Goal: Navigation & Orientation: Understand site structure

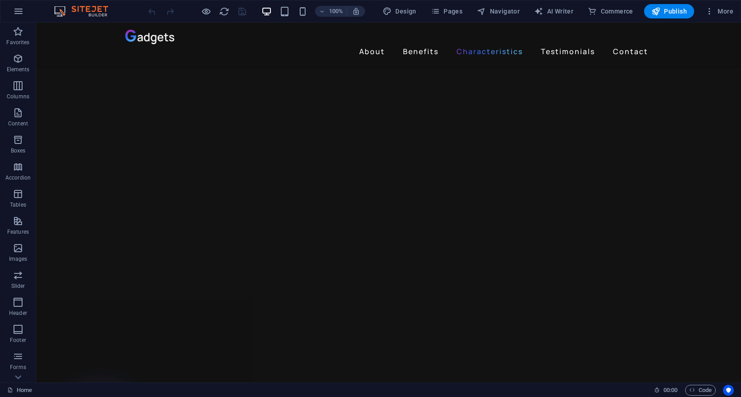
scroll to position [72, 0]
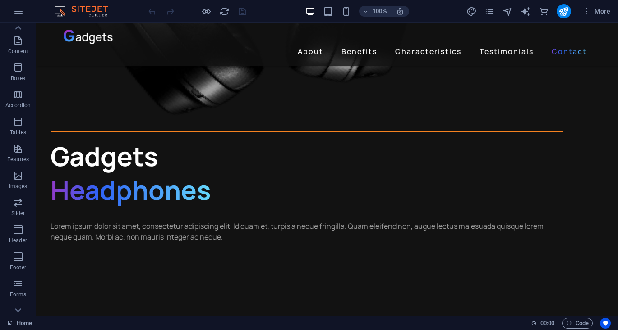
scroll to position [2438, 0]
click at [595, 12] on span "More" at bounding box center [596, 11] width 28 height 9
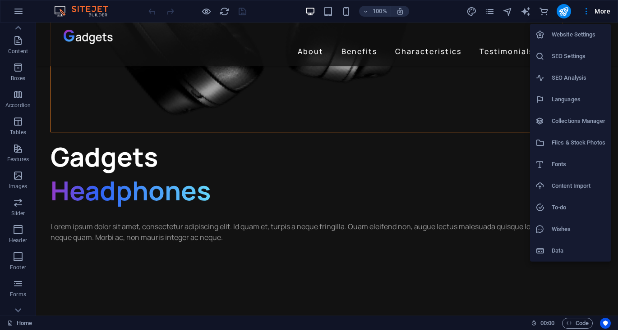
click at [568, 248] on h6 "Data" at bounding box center [578, 251] width 54 height 11
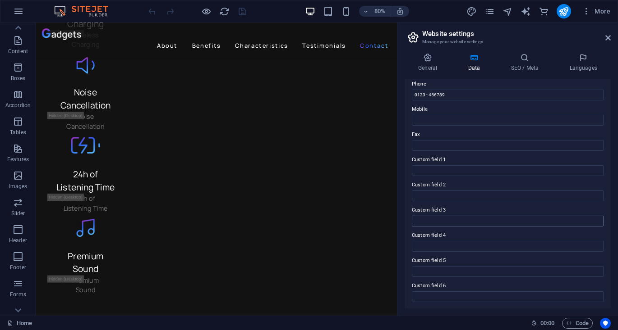
scroll to position [0, 0]
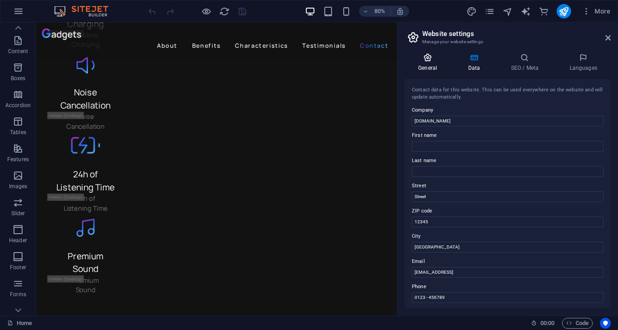
click at [433, 68] on h4 "General" at bounding box center [429, 62] width 50 height 19
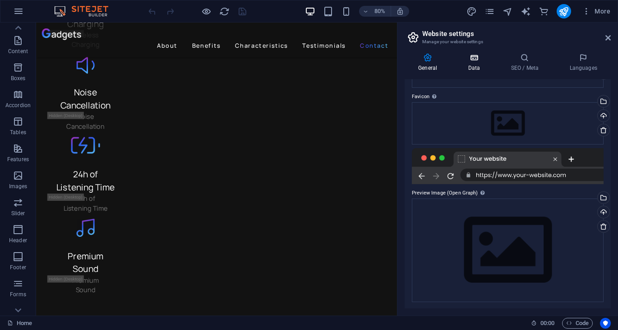
scroll to position [21, 0]
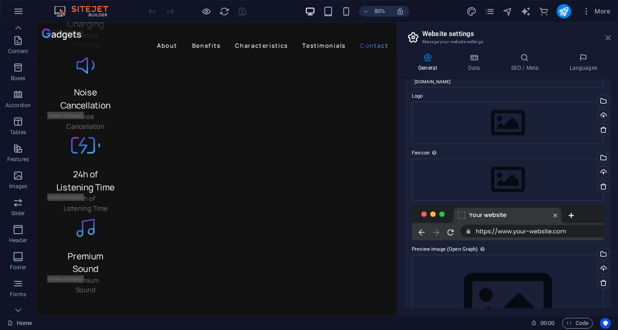
click at [609, 37] on icon at bounding box center [607, 37] width 5 height 7
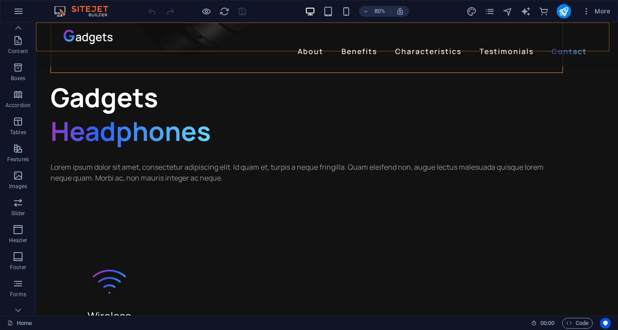
scroll to position [2438, 0]
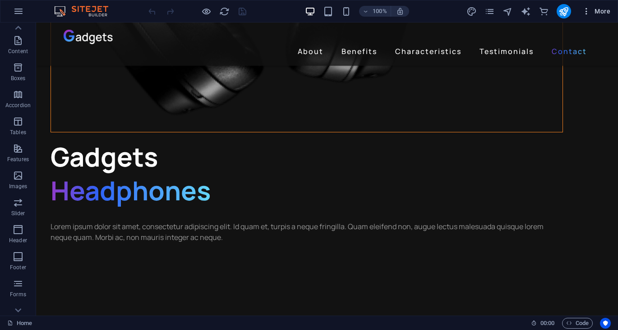
click at [604, 13] on span "More" at bounding box center [596, 11] width 28 height 9
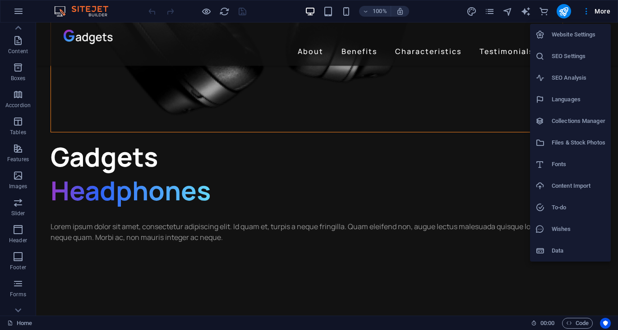
click at [567, 167] on h6 "Fonts" at bounding box center [578, 164] width 54 height 11
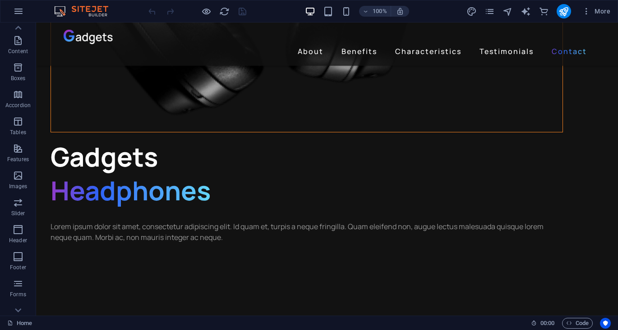
scroll to position [2484, 0]
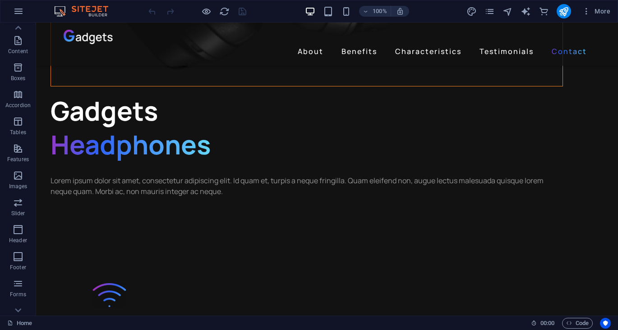
select select "popularity"
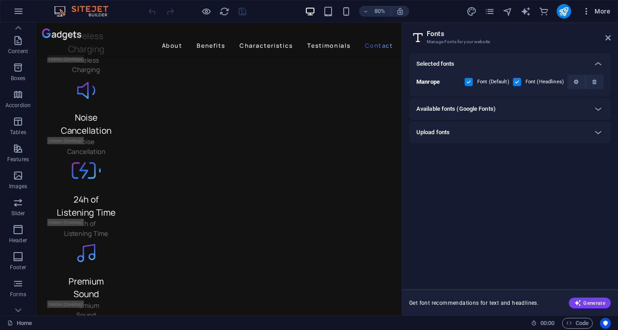
click at [596, 12] on span "More" at bounding box center [596, 11] width 28 height 9
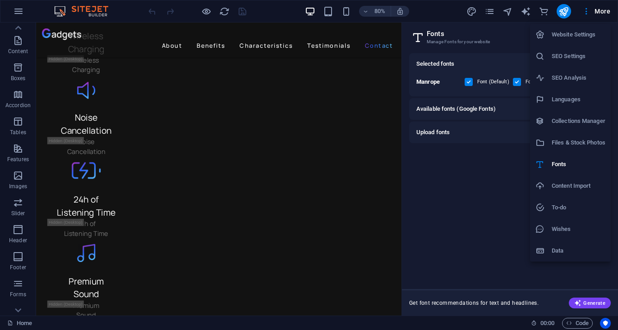
click at [574, 57] on h6 "SEO Settings" at bounding box center [578, 56] width 54 height 11
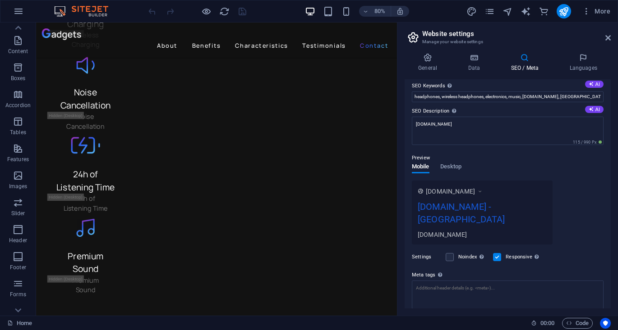
scroll to position [102, 0]
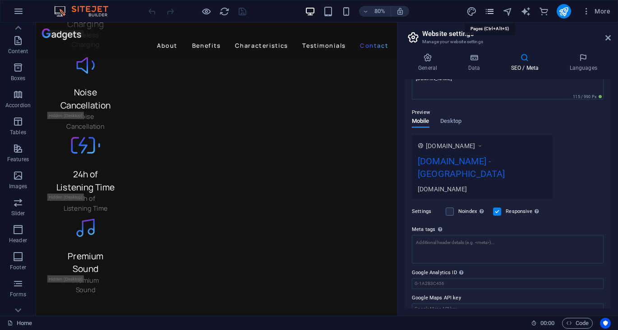
click at [492, 9] on icon "pages" at bounding box center [489, 11] width 10 height 10
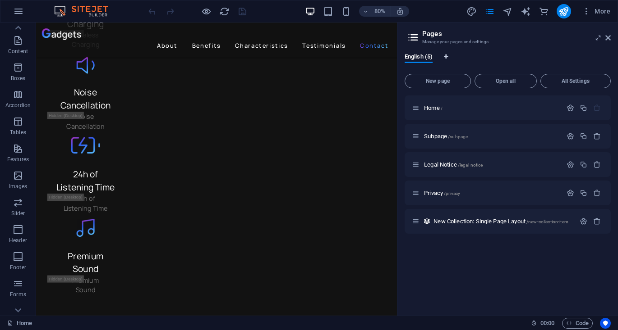
click at [446, 55] on icon "Language Tabs" at bounding box center [446, 56] width 4 height 5
select select "41"
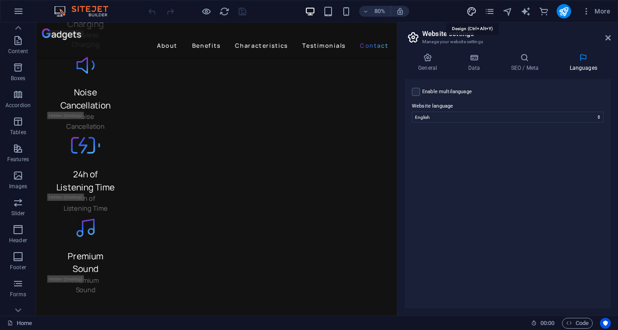
click at [471, 7] on icon "design" at bounding box center [471, 11] width 10 height 10
select select "px"
select select "400"
select select "px"
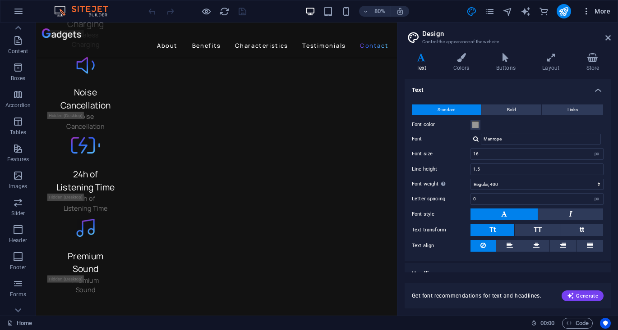
click at [597, 14] on span "More" at bounding box center [596, 11] width 28 height 9
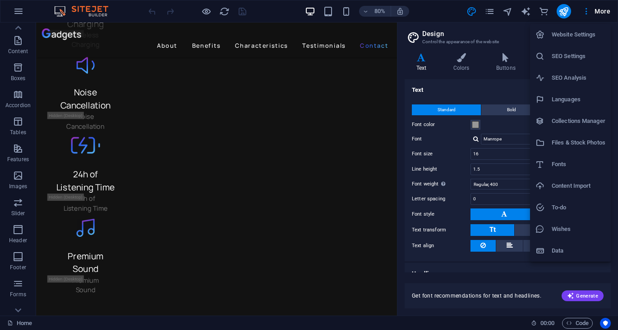
click at [573, 120] on h6 "Collections Manager" at bounding box center [578, 121] width 54 height 11
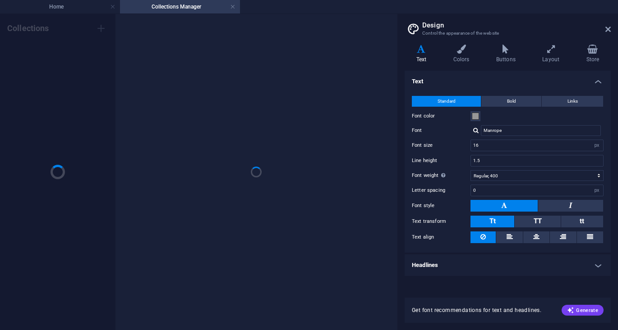
scroll to position [0, 0]
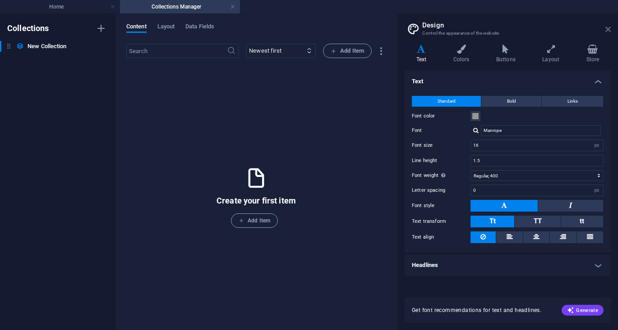
click at [609, 32] on icon at bounding box center [607, 29] width 5 height 7
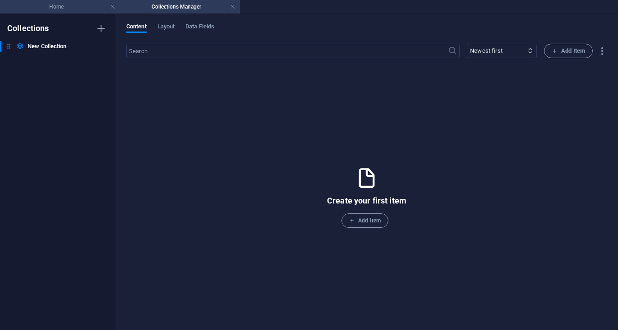
click at [72, 5] on h4 "Home" at bounding box center [60, 7] width 120 height 10
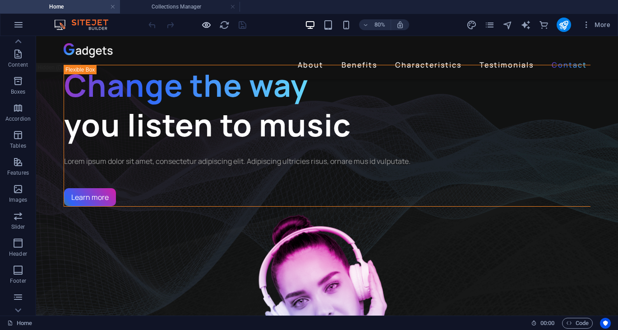
scroll to position [2363, 0]
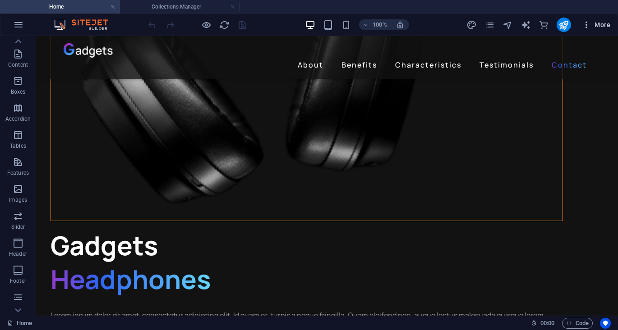
click at [599, 23] on span "More" at bounding box center [596, 24] width 28 height 9
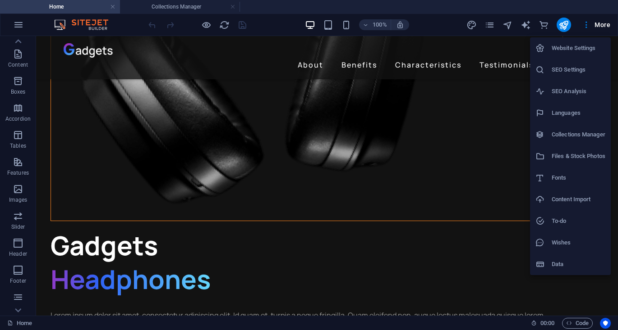
click at [560, 157] on h6 "Files & Stock Photos" at bounding box center [578, 156] width 54 height 11
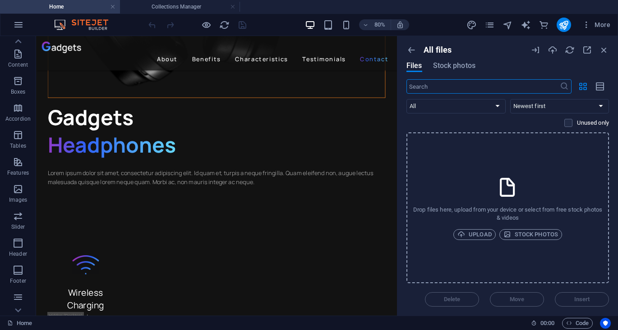
scroll to position [2346, 0]
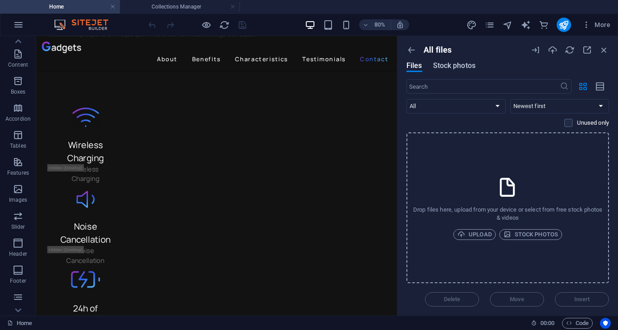
click at [460, 66] on span "Stock photos" at bounding box center [454, 65] width 42 height 11
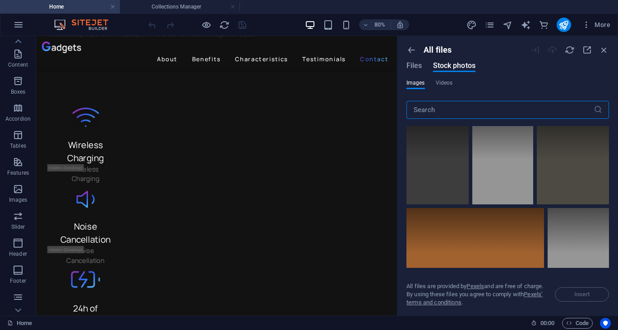
scroll to position [563, 0]
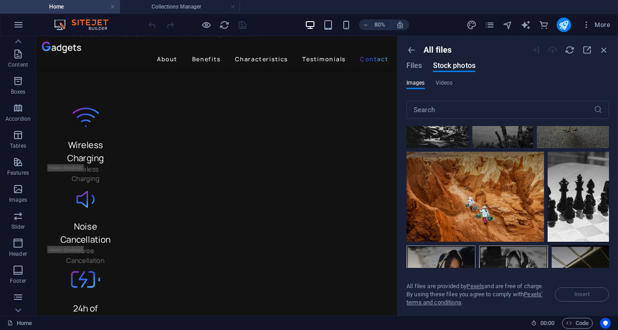
click at [424, 64] on div "Files Stock photos" at bounding box center [440, 67] width 69 height 10
click at [420, 70] on span "Files" at bounding box center [414, 65] width 16 height 11
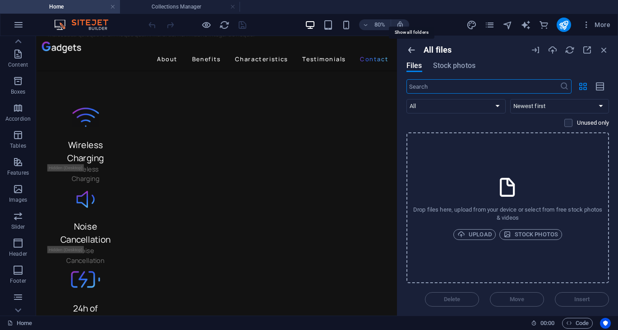
click at [413, 46] on icon "button" at bounding box center [411, 50] width 10 height 10
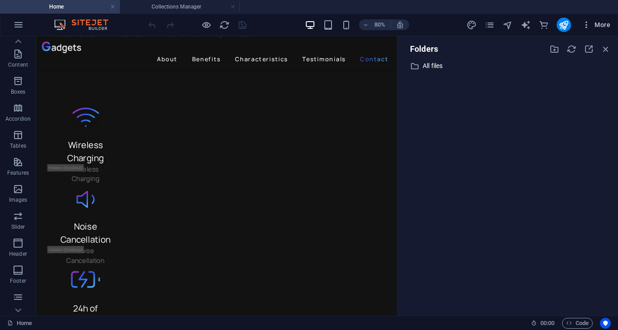
click at [609, 23] on span "More" at bounding box center [596, 24] width 28 height 9
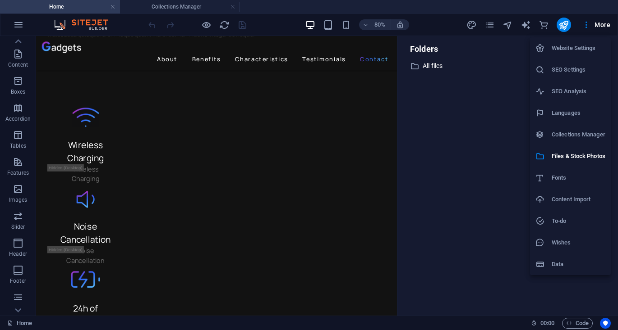
click at [569, 204] on h6 "Content Import" at bounding box center [578, 199] width 54 height 11
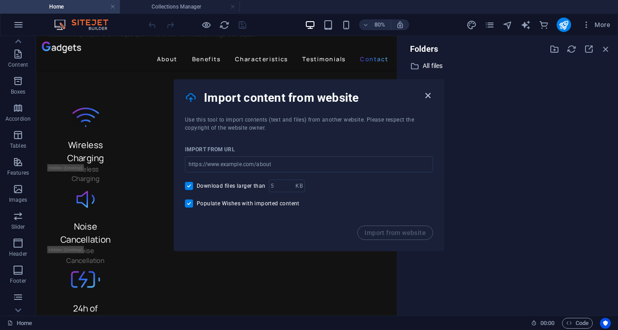
click at [427, 93] on icon "button" at bounding box center [427, 96] width 10 height 10
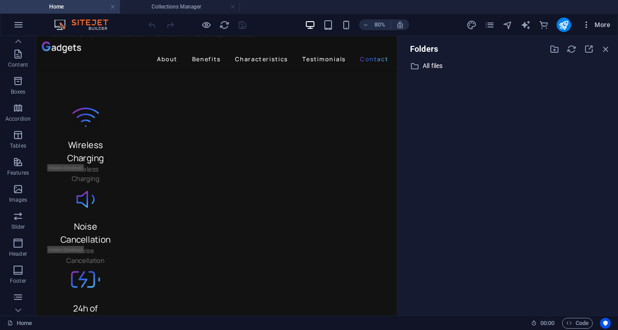
click at [596, 24] on span "More" at bounding box center [596, 24] width 28 height 9
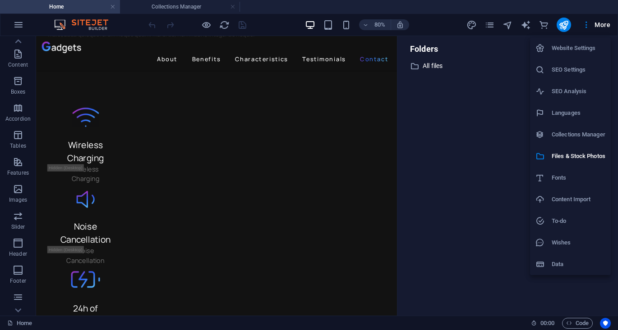
click at [240, 24] on div at bounding box center [309, 165] width 618 height 330
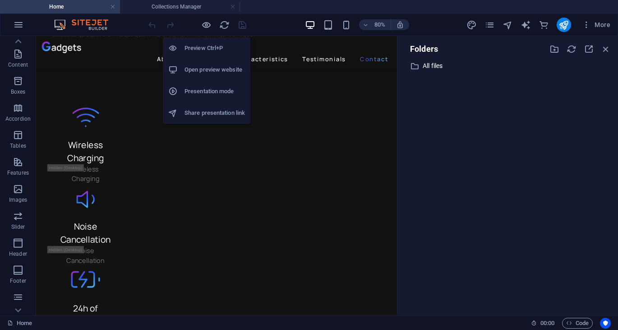
click at [201, 68] on h6 "Open preview website" at bounding box center [214, 69] width 60 height 11
